Goal: Information Seeking & Learning: Learn about a topic

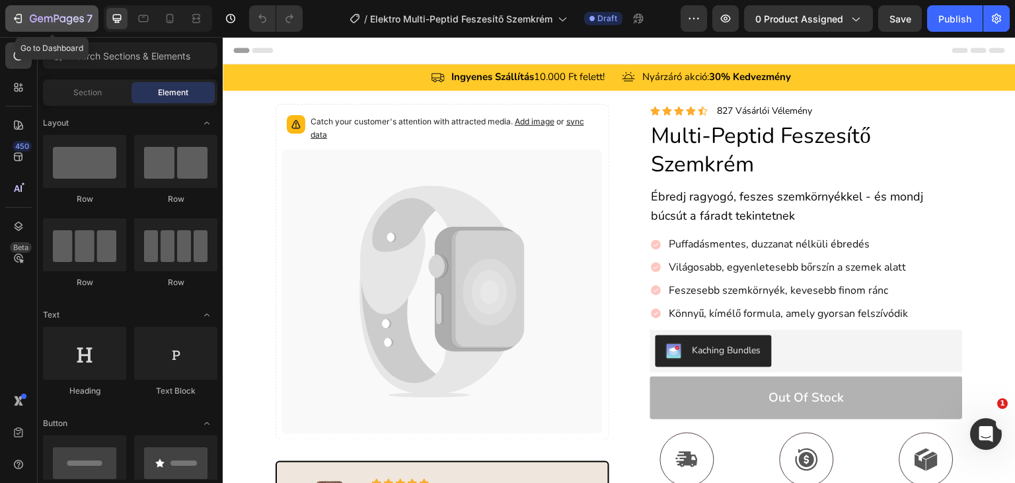
click at [21, 17] on icon "button" at bounding box center [20, 18] width 6 height 9
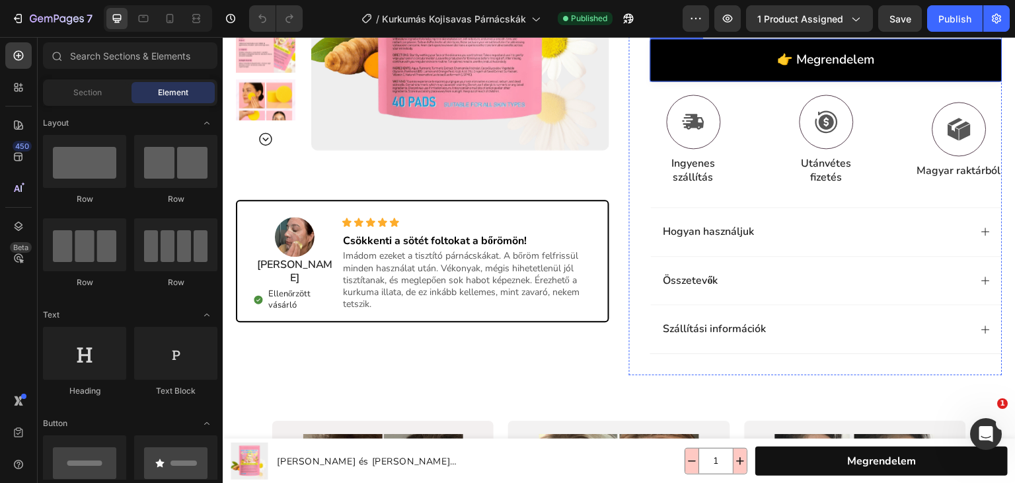
scroll to position [397, 0]
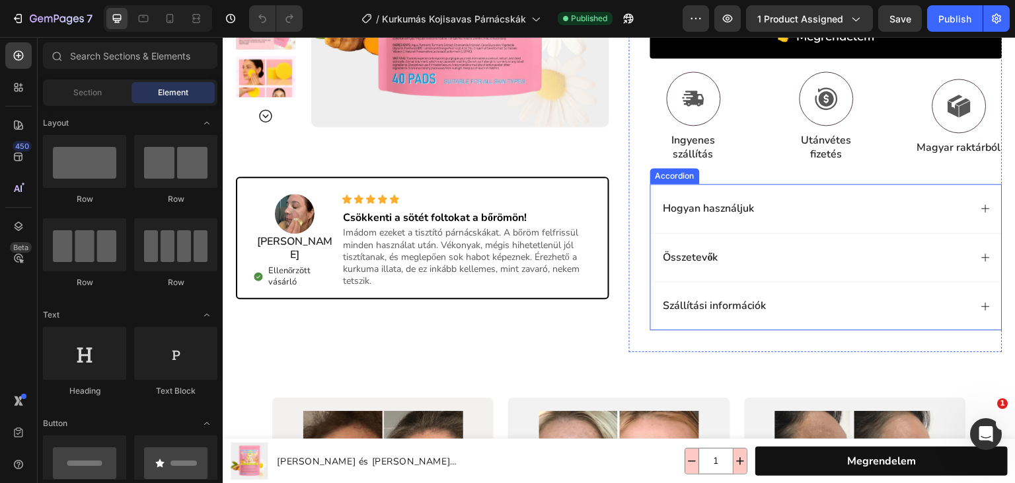
click at [801, 201] on div "Hogyan használjuk" at bounding box center [816, 209] width 309 height 18
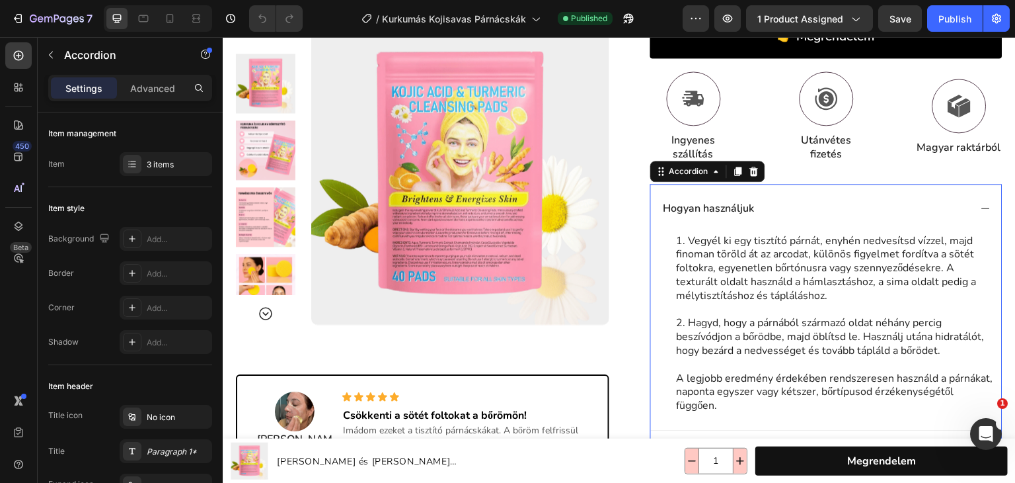
click at [801, 201] on div "Hogyan használjuk" at bounding box center [816, 209] width 309 height 18
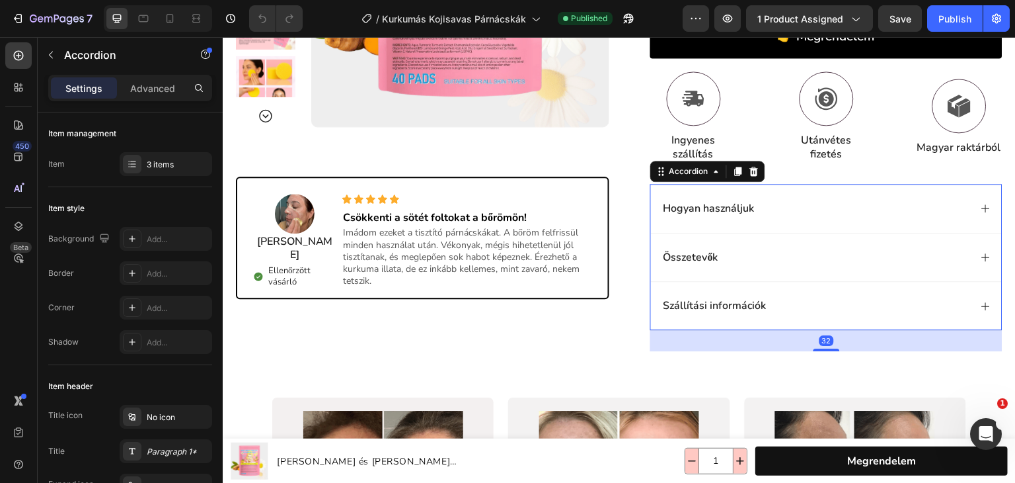
click at [801, 201] on div "Hogyan használjuk" at bounding box center [816, 209] width 309 height 18
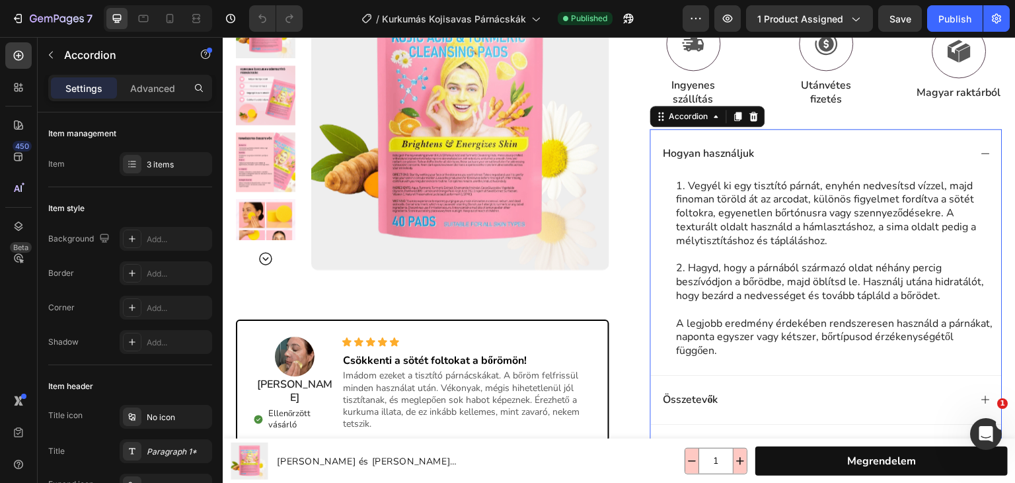
scroll to position [463, 0]
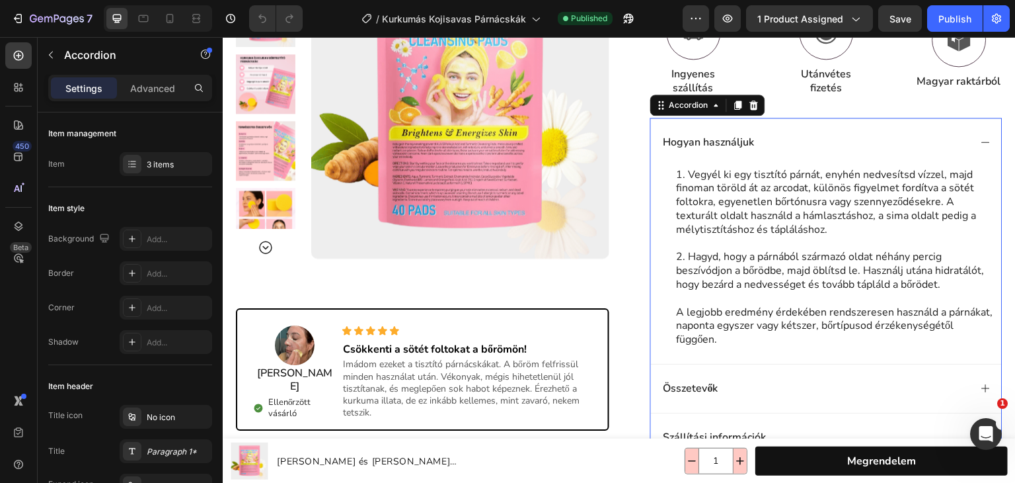
click at [832, 136] on div "Hogyan használjuk" at bounding box center [816, 143] width 309 height 18
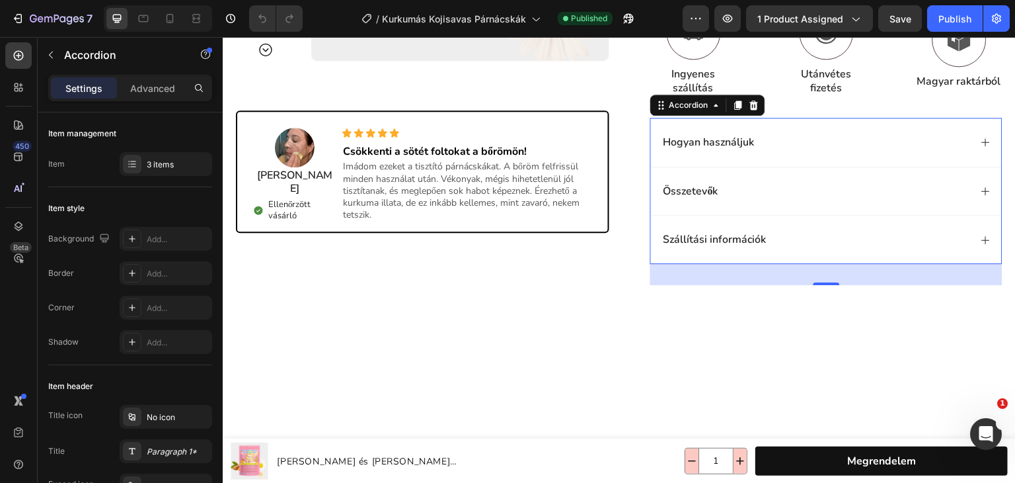
click at [769, 204] on div "Összetevők" at bounding box center [826, 191] width 351 height 49
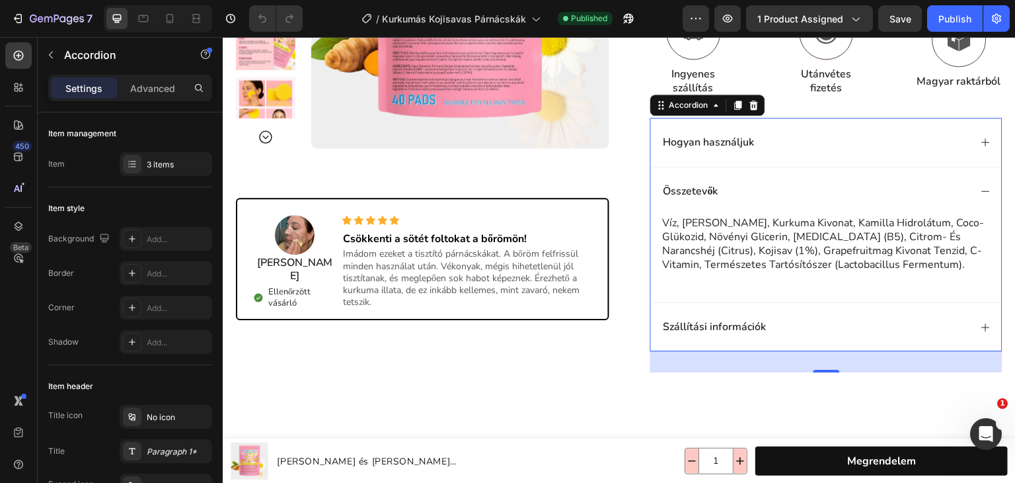
click at [769, 198] on div "Összetevők" at bounding box center [826, 191] width 351 height 49
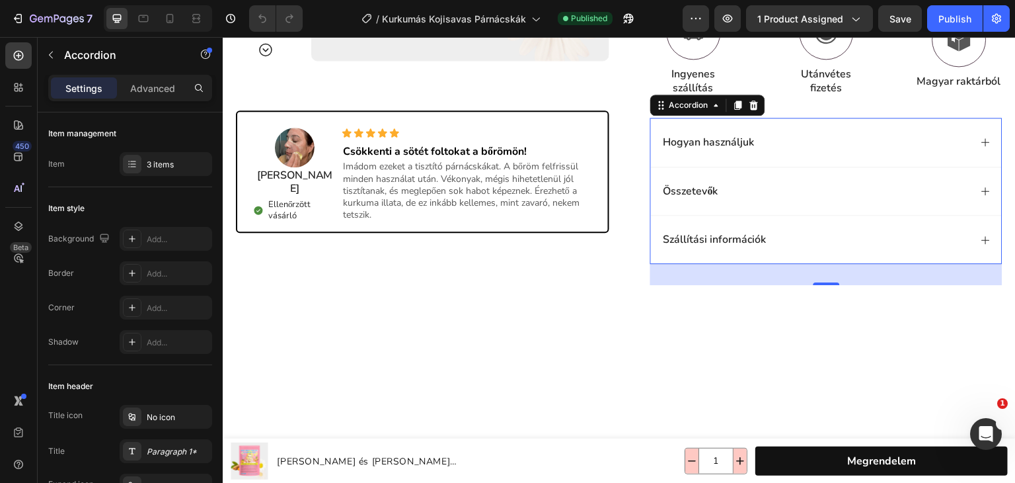
click at [793, 235] on div "Szállítási információk" at bounding box center [816, 240] width 309 height 18
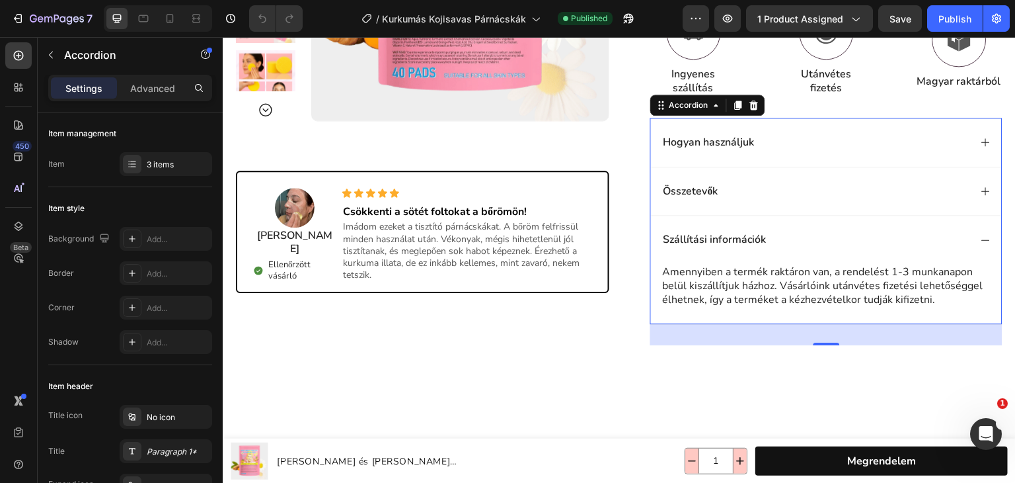
click at [793, 235] on div "Szállítási információk" at bounding box center [816, 240] width 309 height 18
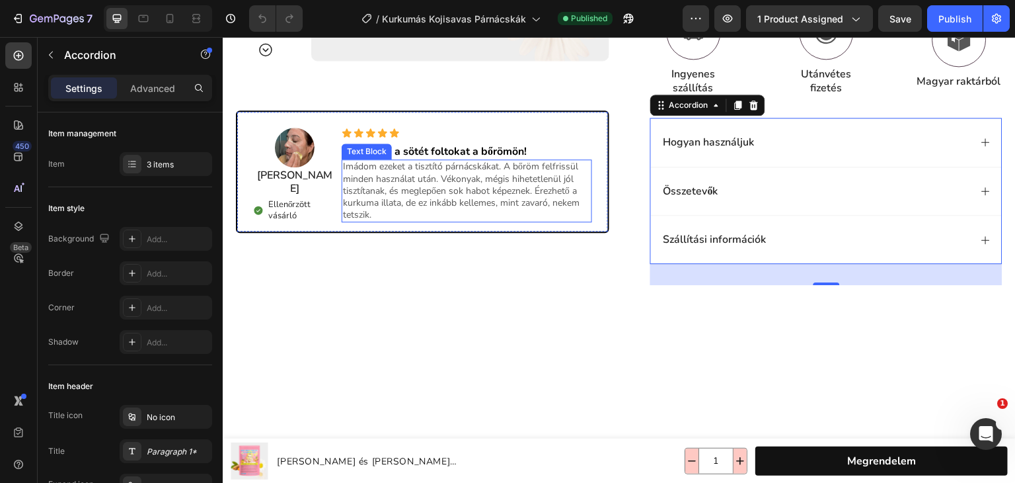
click at [541, 194] on p "Imádom ezeket a tisztító párnácskákat. A bőröm felfrissül minden használat után…" at bounding box center [467, 191] width 248 height 60
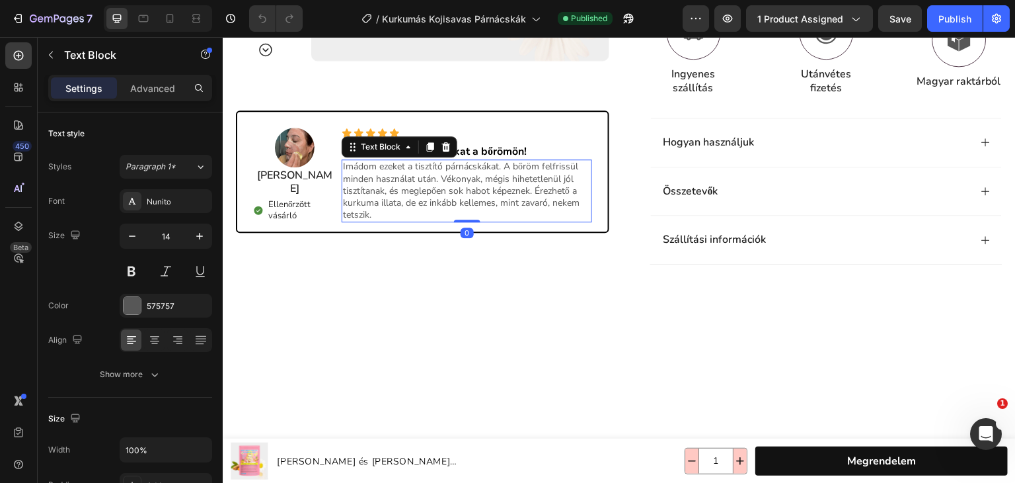
click at [541, 194] on p "Imádom ezeket a tisztító párnácskákat. A bőröm felfrissül minden használat után…" at bounding box center [467, 191] width 248 height 60
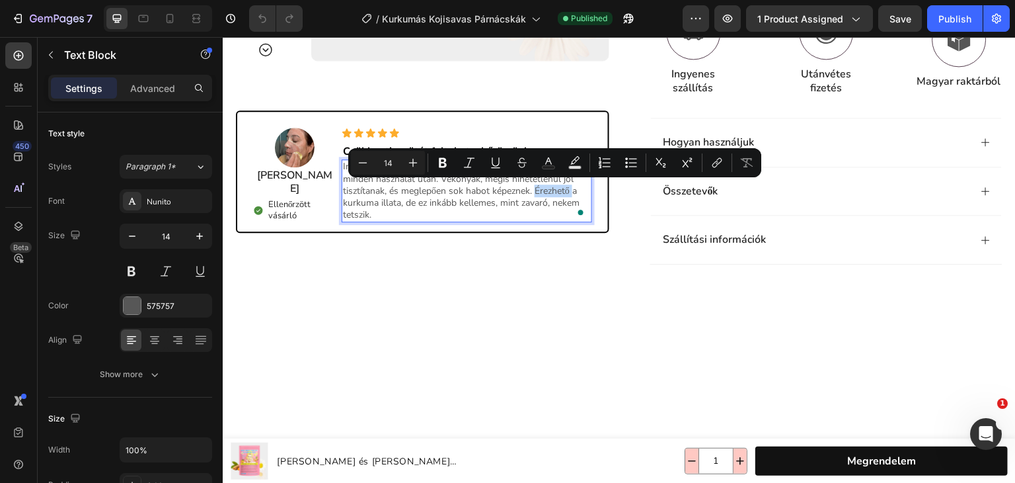
click at [539, 194] on p "Imádom ezeket a tisztító párnácskákat. A bőröm felfrissül minden használat után…" at bounding box center [467, 191] width 248 height 60
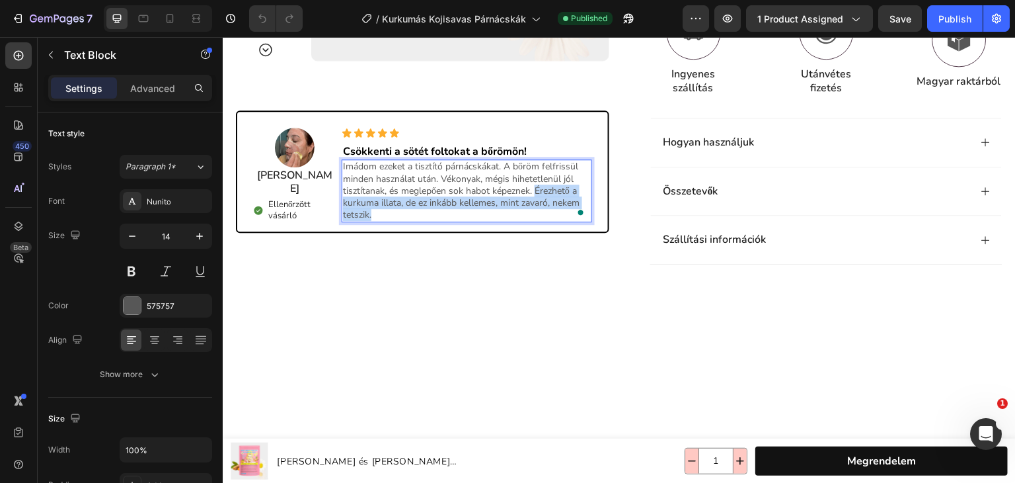
drag, startPoint x: 537, startPoint y: 190, endPoint x: 545, endPoint y: 218, distance: 28.7
click at [545, 218] on p "Imádom ezeket a tisztító párnácskákat. A bőröm felfrissül minden használat után…" at bounding box center [467, 191] width 248 height 60
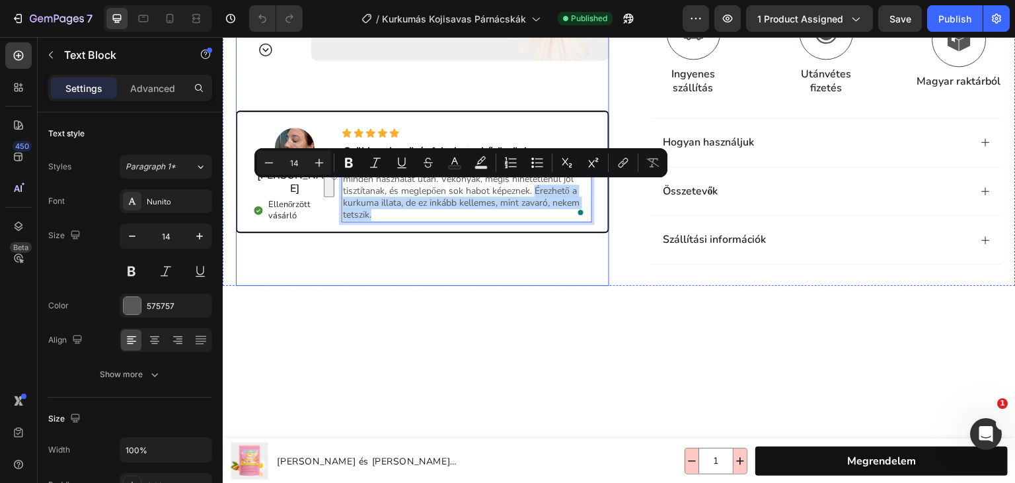
click at [481, 254] on div "Product Images Icon Icon Icon Icon Icon Icon List Row Row Csökkenti a sötét fol…" at bounding box center [422, 24] width 373 height 522
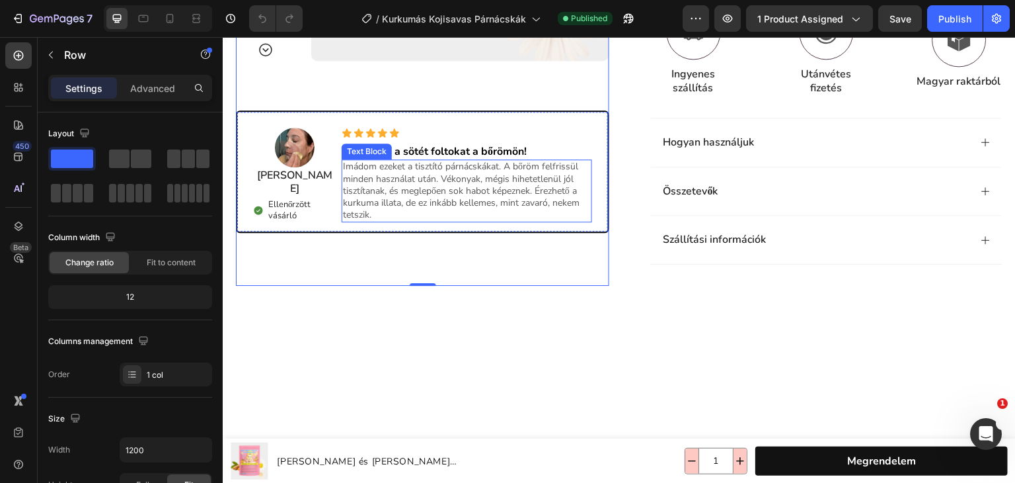
click at [555, 202] on p "Imádom ezeket a tisztító párnácskákat. A bőröm felfrissül minden használat után…" at bounding box center [467, 191] width 248 height 60
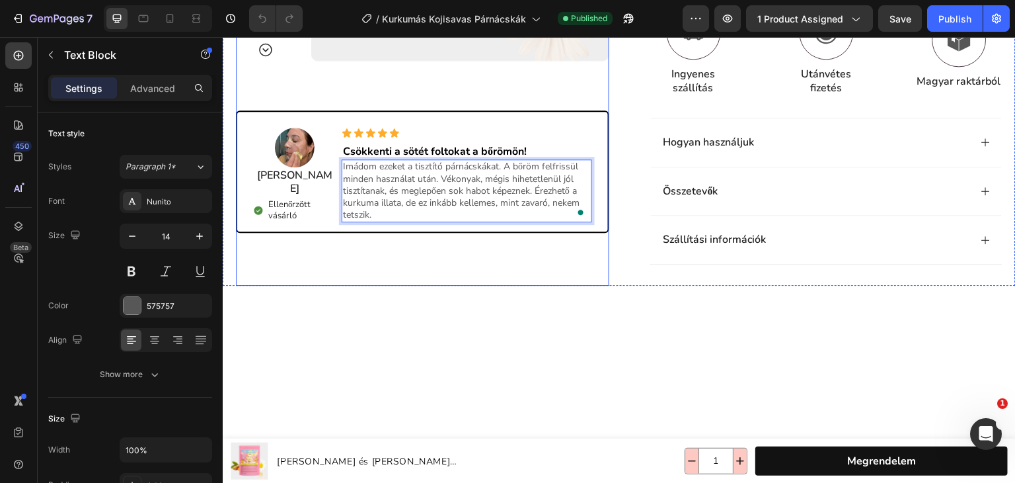
click at [344, 262] on div "Product Images Icon Icon Icon Icon Icon Icon List Row Row Csökkenti a sötét fol…" at bounding box center [422, 24] width 373 height 522
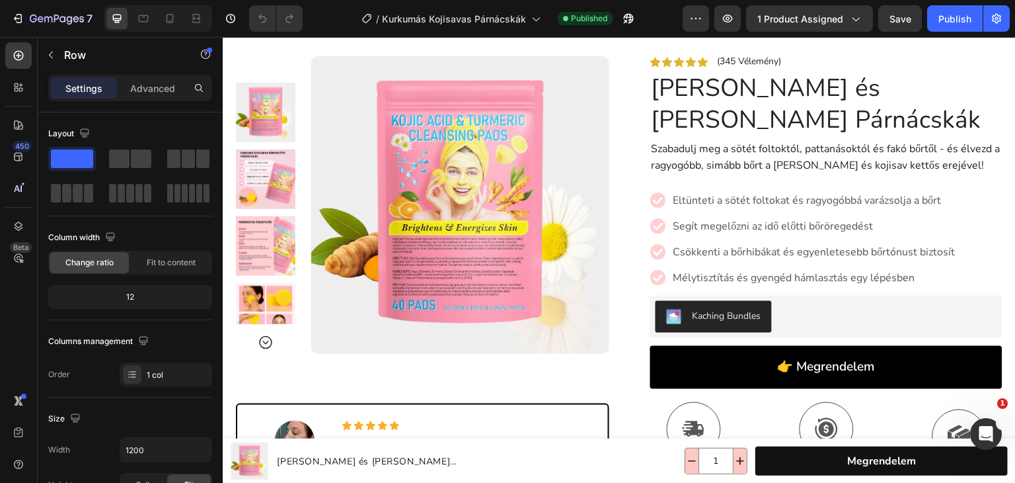
scroll to position [0, 0]
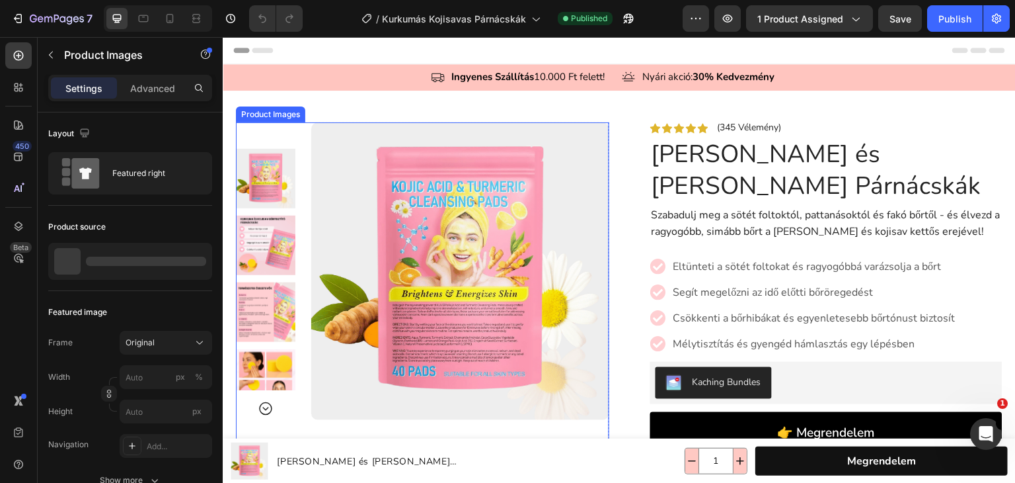
click at [267, 167] on img at bounding box center [265, 178] width 59 height 59
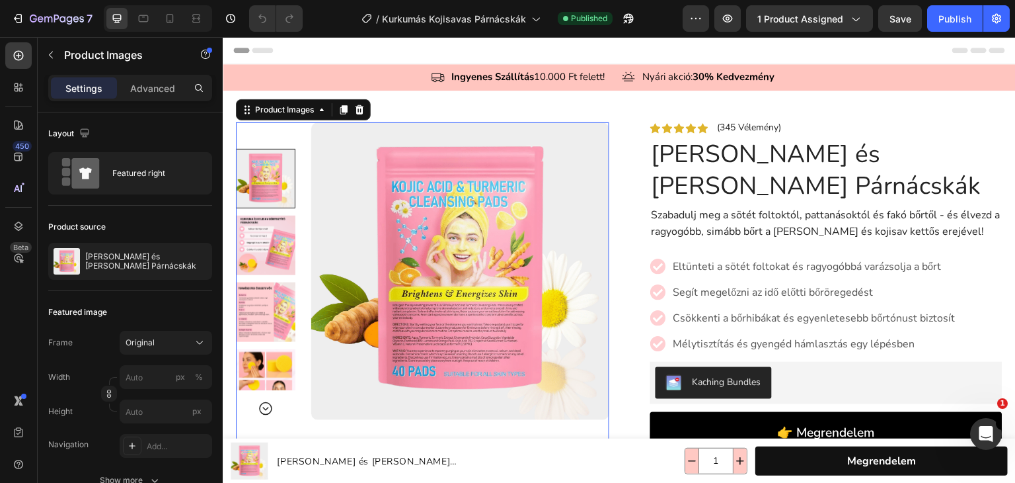
click at [270, 237] on img at bounding box center [265, 245] width 59 height 59
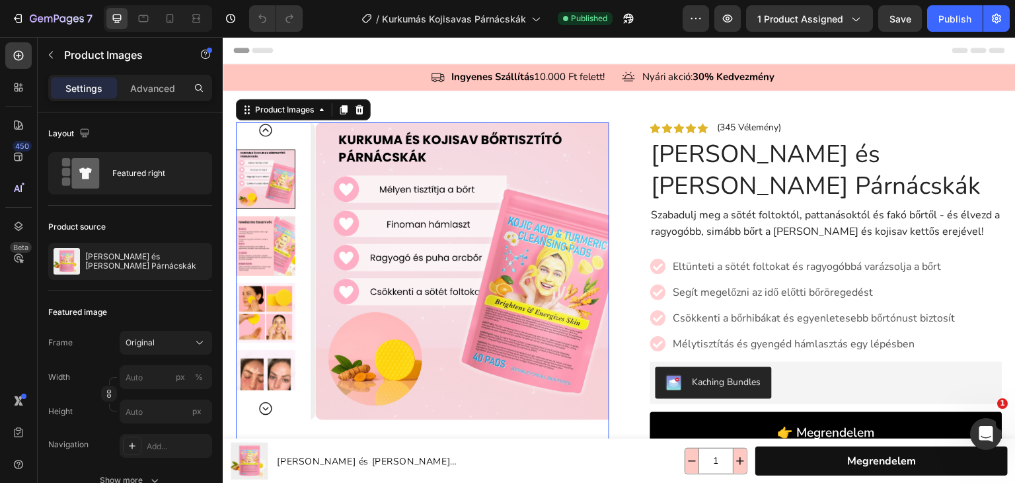
click at [274, 266] on img at bounding box center [265, 245] width 59 height 59
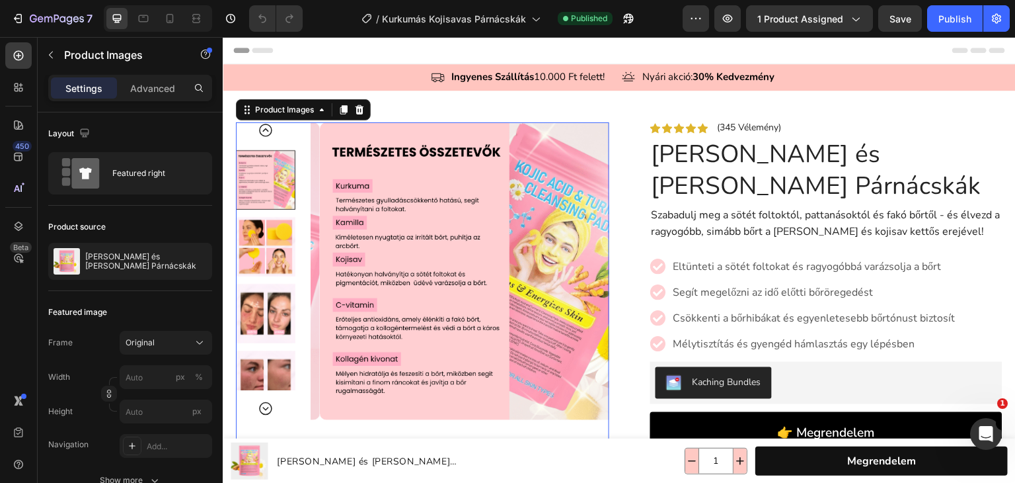
click at [274, 293] on img at bounding box center [265, 313] width 59 height 59
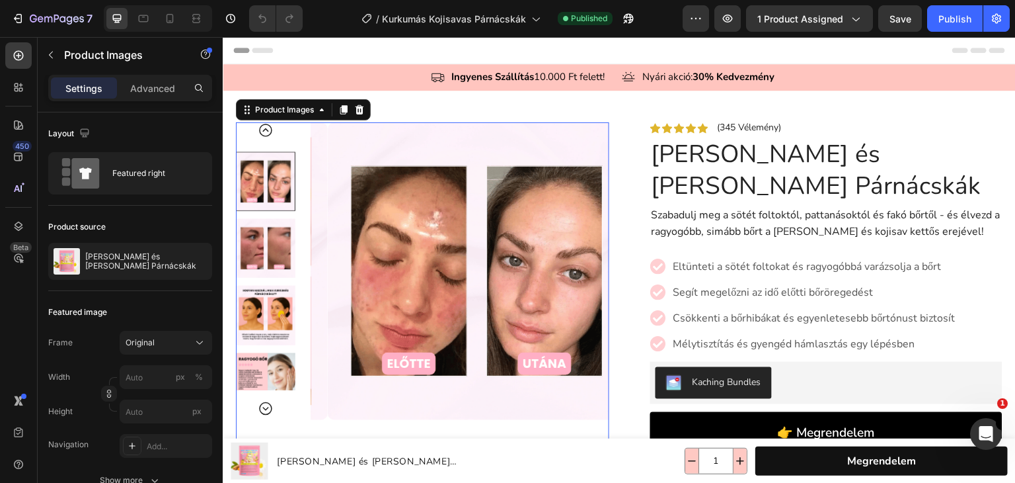
click at [275, 301] on img at bounding box center [265, 315] width 59 height 59
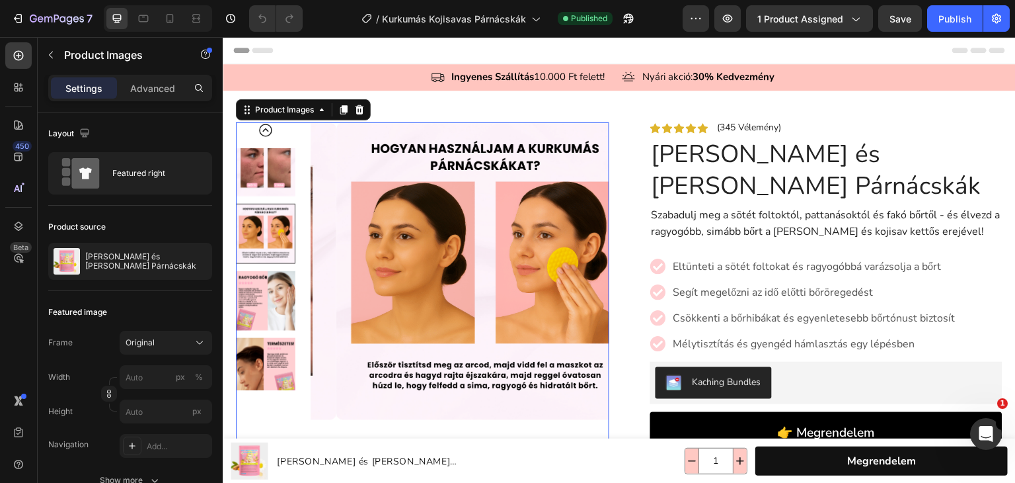
click at [275, 317] on img at bounding box center [265, 299] width 59 height 59
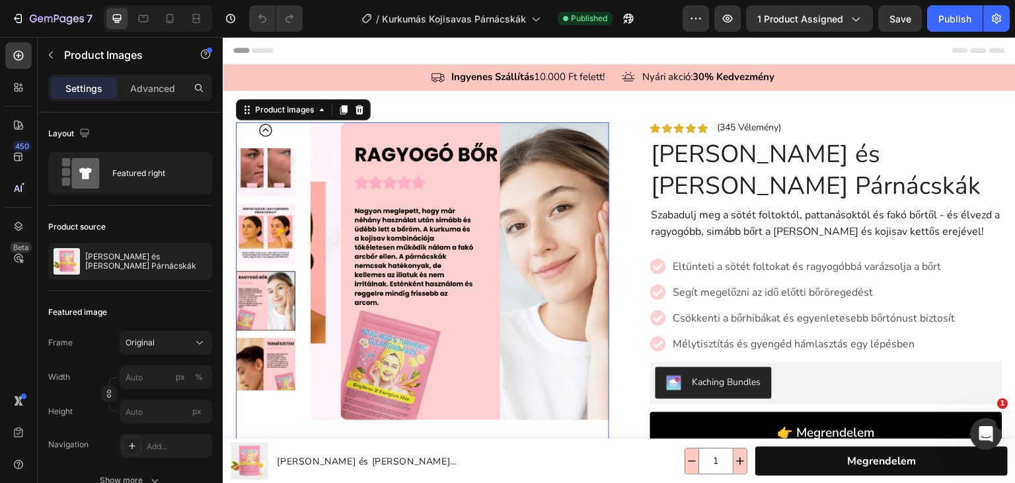
click at [270, 362] on img at bounding box center [265, 367] width 59 height 59
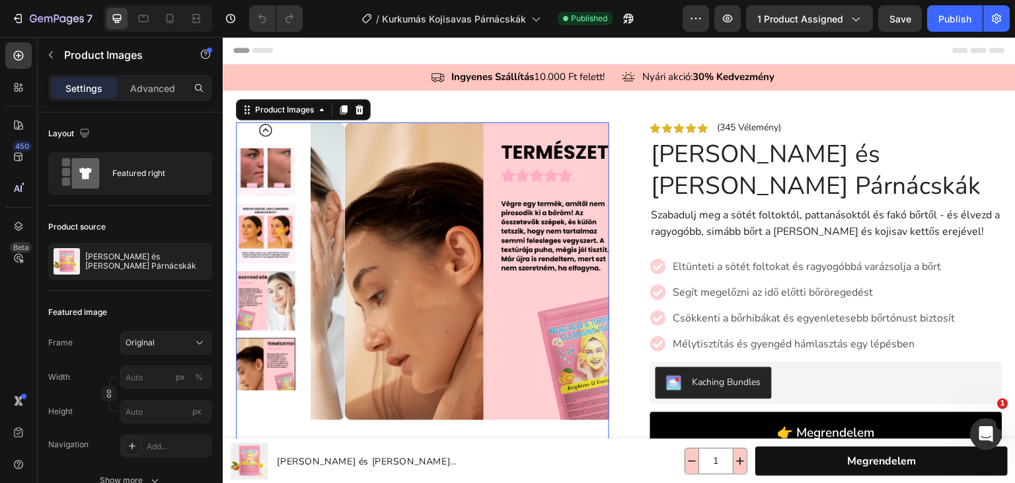
click at [262, 130] on icon "Carousel Back Arrow" at bounding box center [266, 130] width 16 height 16
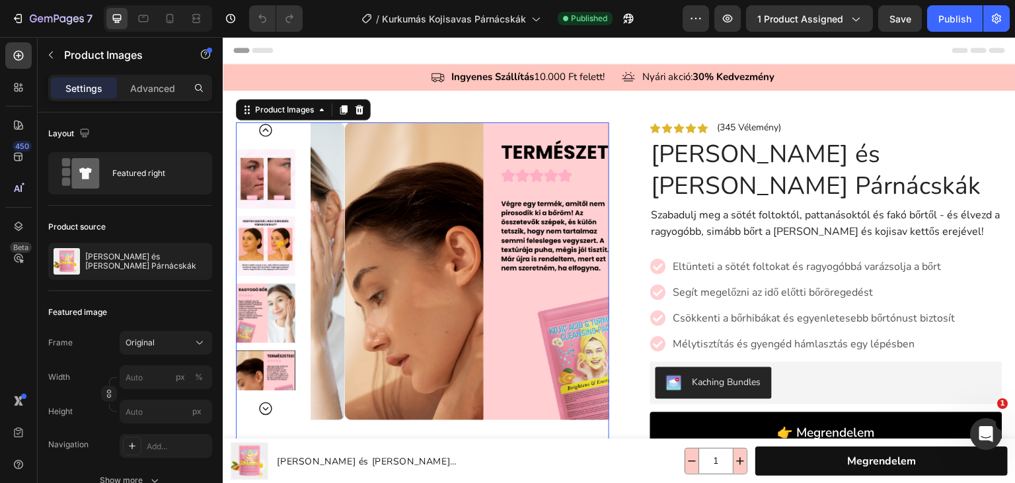
click at [262, 130] on icon "Carousel Back Arrow" at bounding box center [266, 130] width 16 height 16
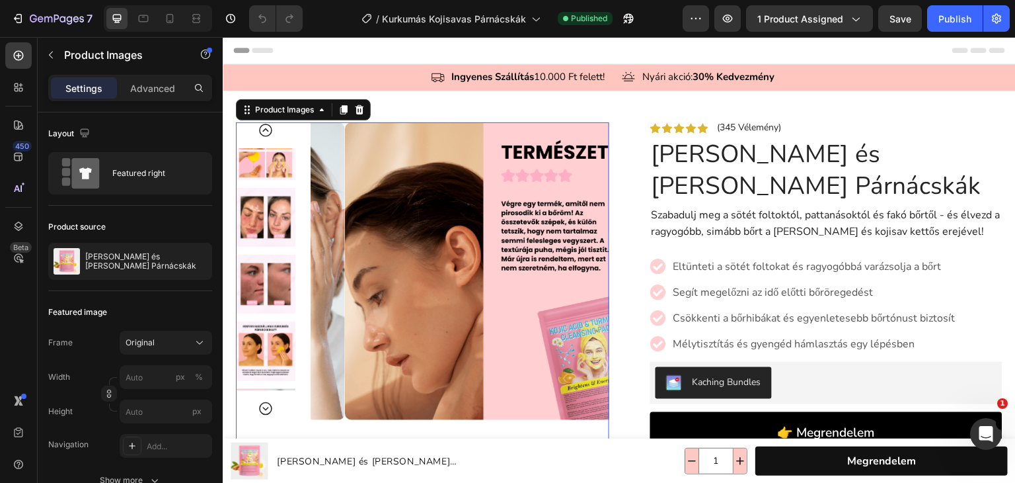
click at [262, 130] on icon "Carousel Back Arrow" at bounding box center [266, 130] width 16 height 16
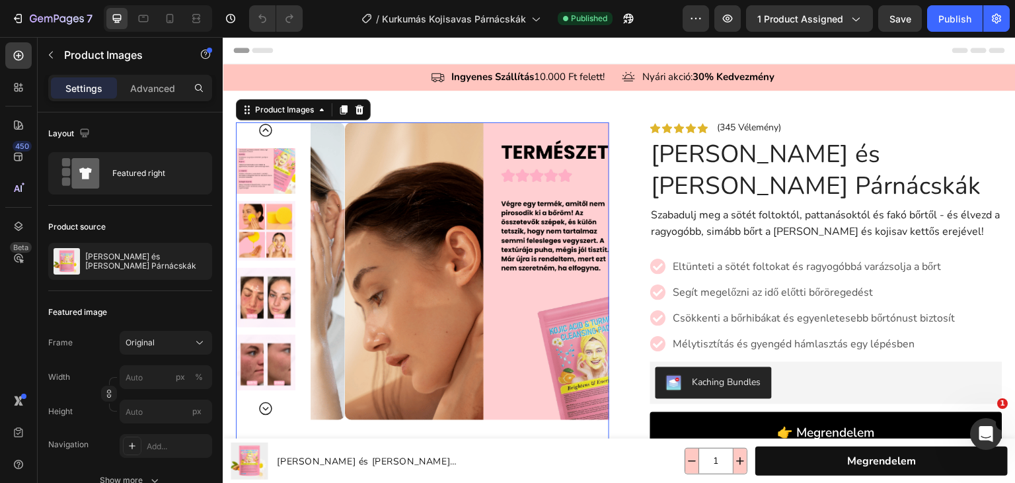
click at [262, 130] on icon "Carousel Back Arrow" at bounding box center [266, 130] width 16 height 16
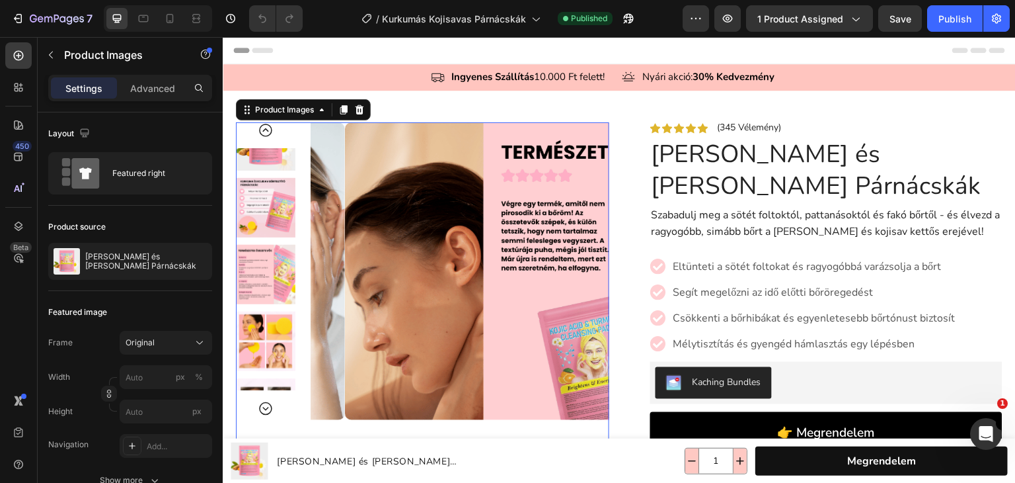
click at [262, 130] on div at bounding box center [265, 269] width 59 height 294
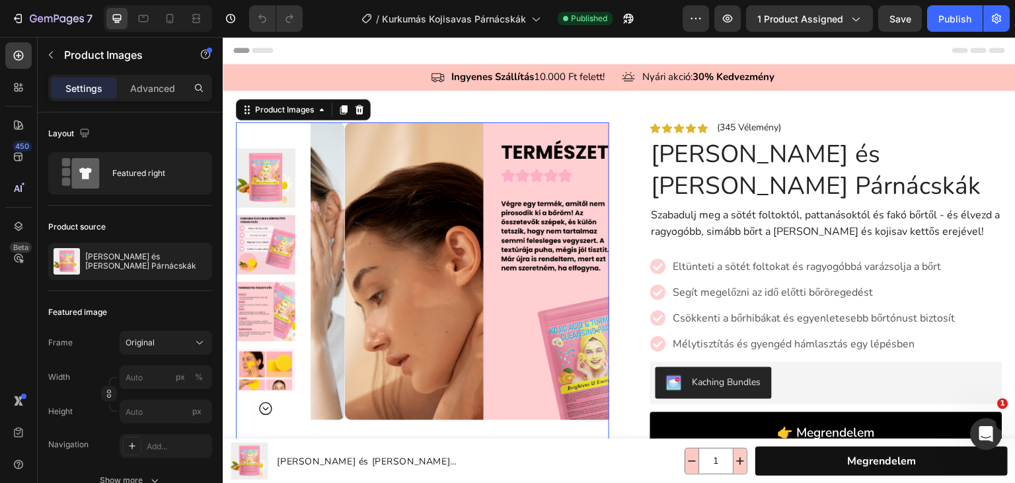
click at [262, 130] on div at bounding box center [265, 269] width 59 height 294
click at [256, 178] on img at bounding box center [265, 178] width 59 height 59
